Goal: Find specific page/section: Find specific page/section

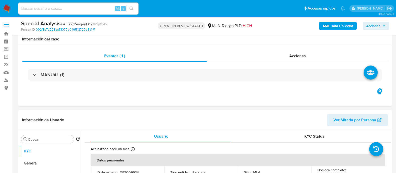
select select "10"
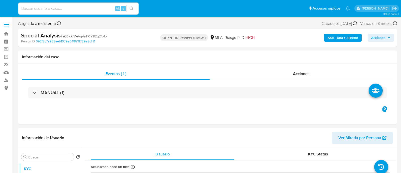
select select "10"
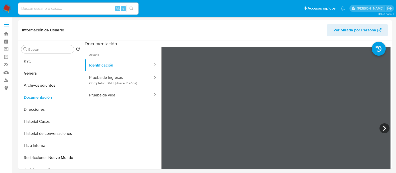
select select "10"
click at [7, 81] on link "Buscador de personas" at bounding box center [30, 80] width 60 height 8
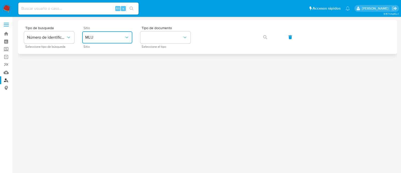
click at [98, 38] on span "MLU" at bounding box center [104, 37] width 39 height 5
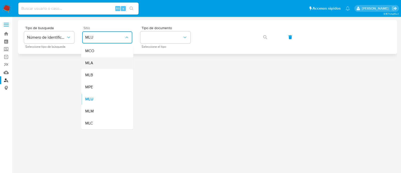
click at [101, 61] on div "MLA" at bounding box center [105, 63] width 41 height 12
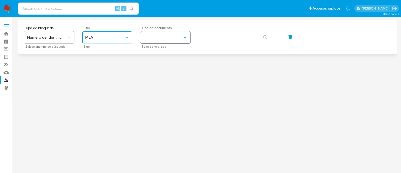
click at [181, 37] on button "identificationType" at bounding box center [165, 37] width 50 height 12
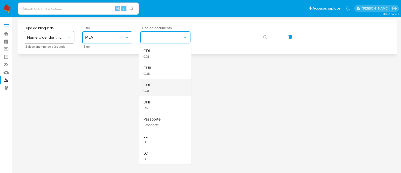
click at [162, 86] on div "CUIT CUIT" at bounding box center [163, 87] width 41 height 17
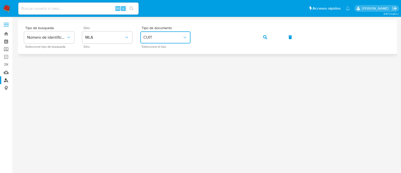
click at [256, 37] on div "Tipo de busqueda Número de identificación Seleccione tipo de búsqueda Sitio MLA…" at bounding box center [207, 37] width 367 height 22
click at [266, 39] on icon "button" at bounding box center [265, 37] width 4 height 4
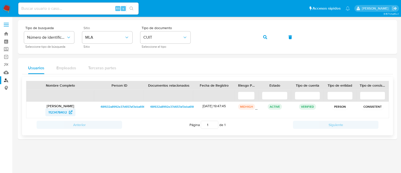
click at [63, 112] on span "1123478402" at bounding box center [57, 112] width 19 height 8
click at [254, 37] on div "Tipo de busqueda Número de identificación Seleccione tipo de búsqueda Sitio MLA…" at bounding box center [207, 37] width 367 height 22
click at [259, 33] on button "button" at bounding box center [265, 37] width 17 height 12
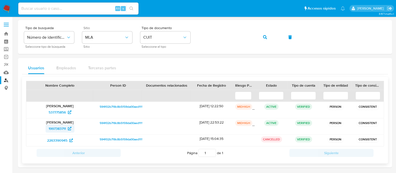
click at [53, 126] on span "1997383711" at bounding box center [57, 128] width 17 height 8
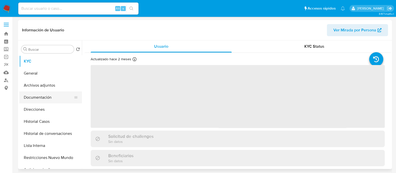
click at [46, 97] on button "Documentación" at bounding box center [48, 97] width 59 height 12
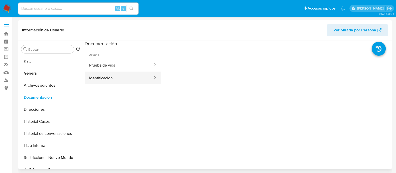
click at [115, 78] on button "Identificación" at bounding box center [119, 77] width 69 height 13
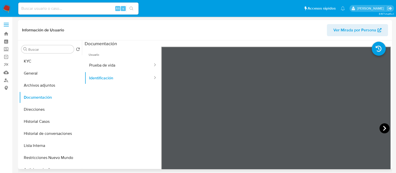
select select "10"
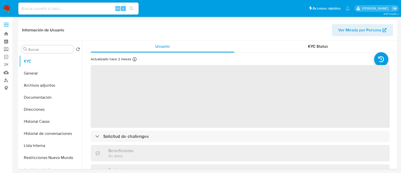
select select "10"
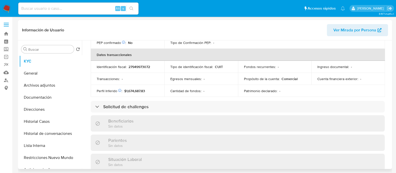
scroll to position [188, 0]
